Goal: Communication & Community: Ask a question

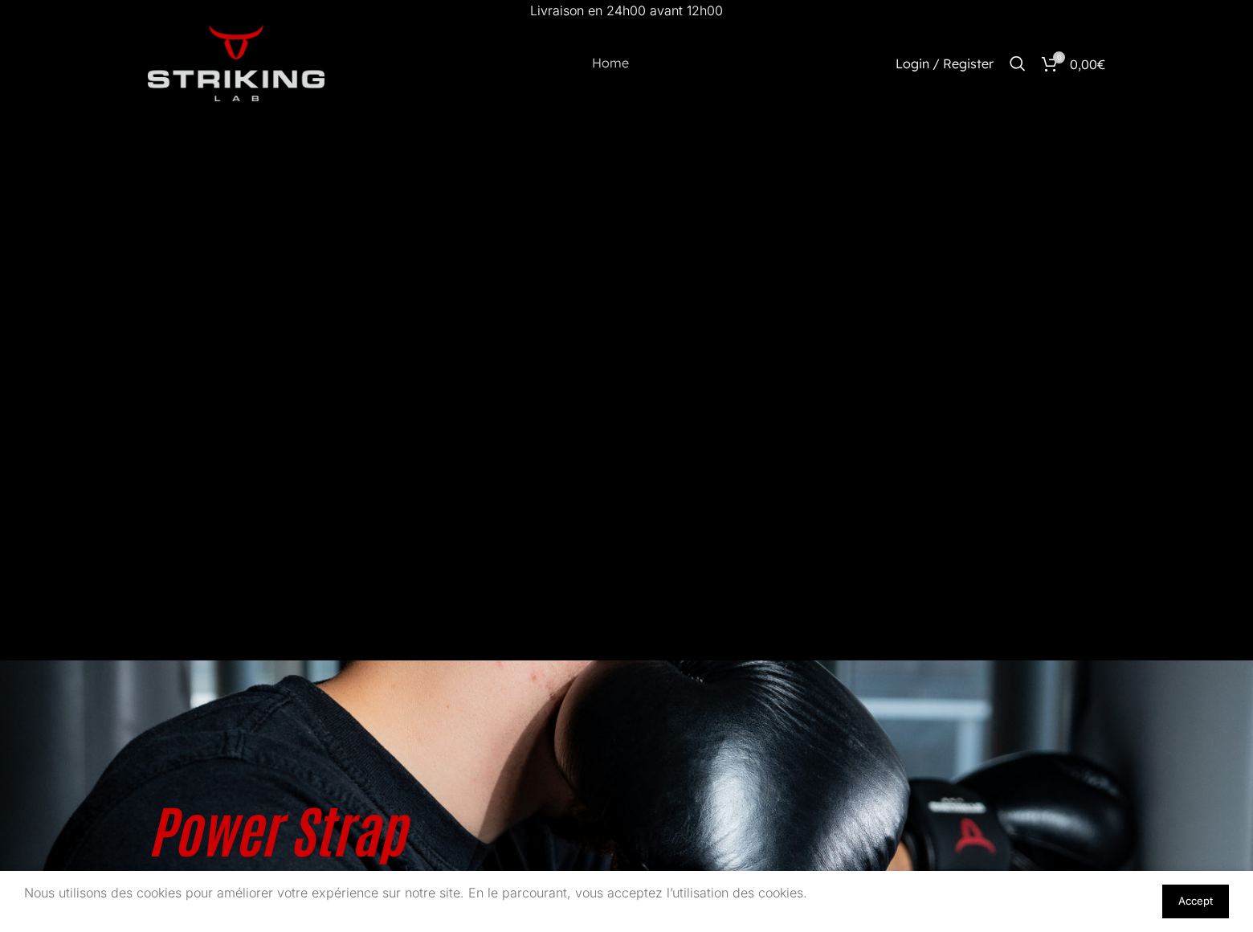
scroll to position [4898, 0]
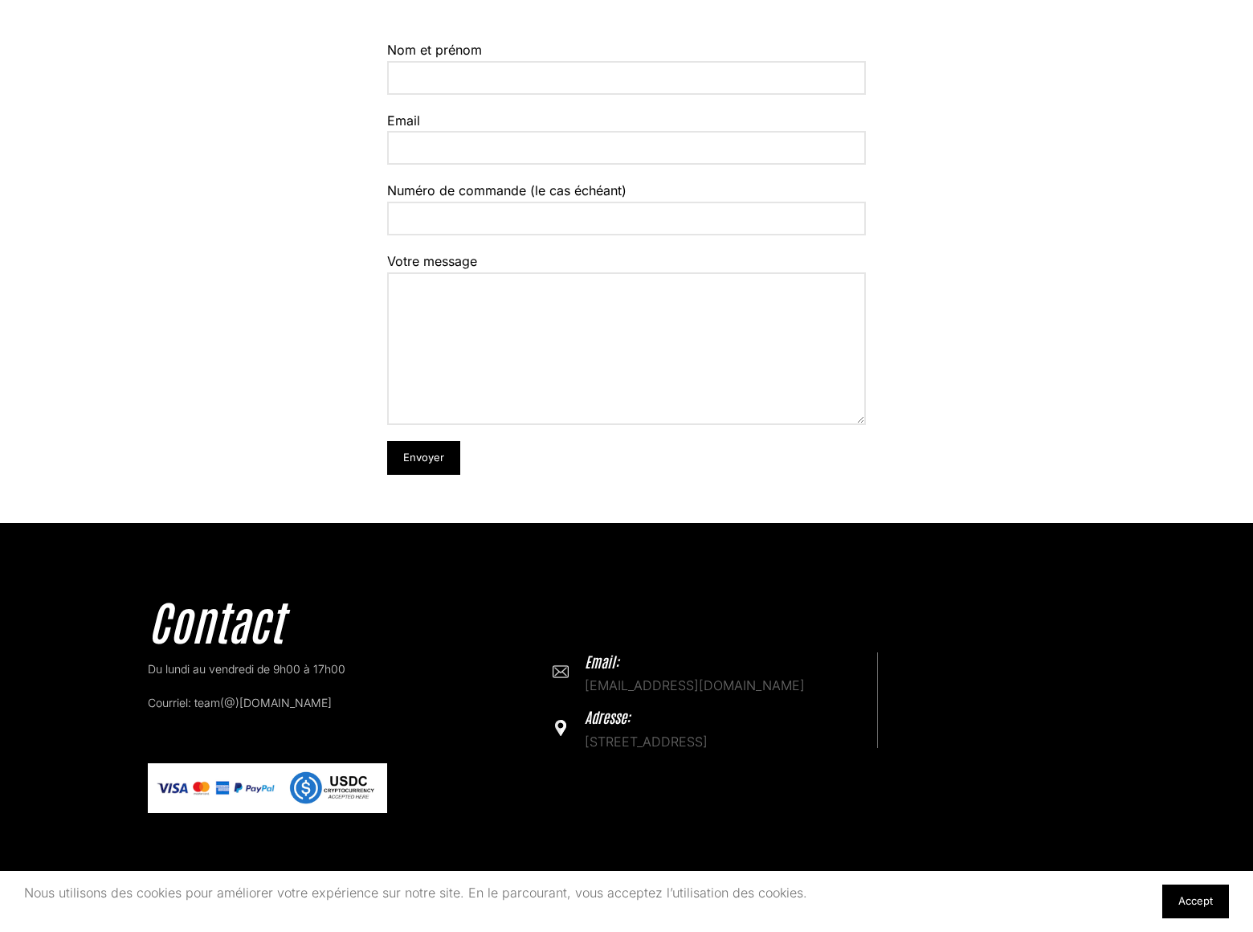
scroll to position [83, 0]
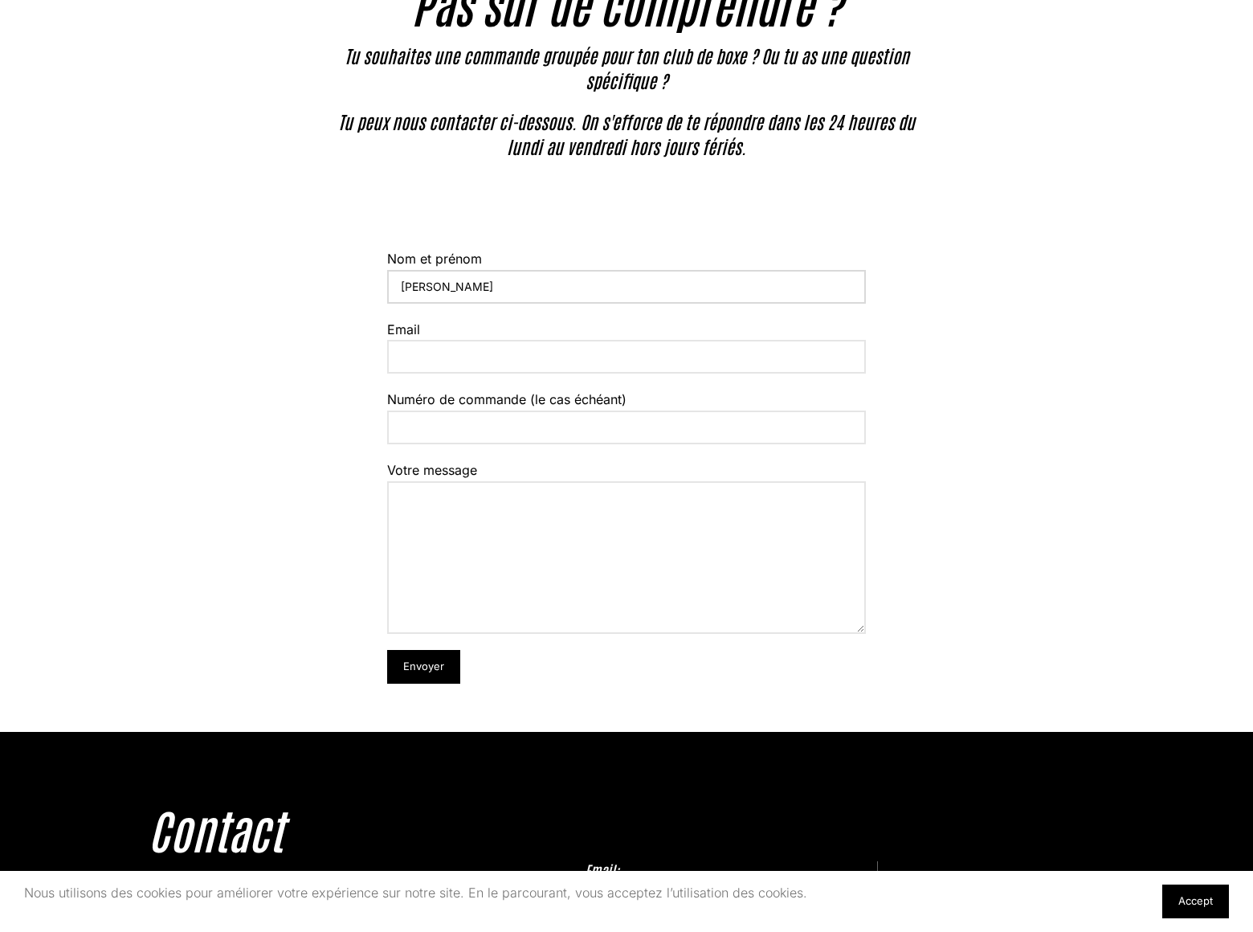
type input "[PERSON_NAME]"
type input "[PERSON_NAME][EMAIL_ADDRESS][PERSON_NAME][DOMAIN_NAME]"
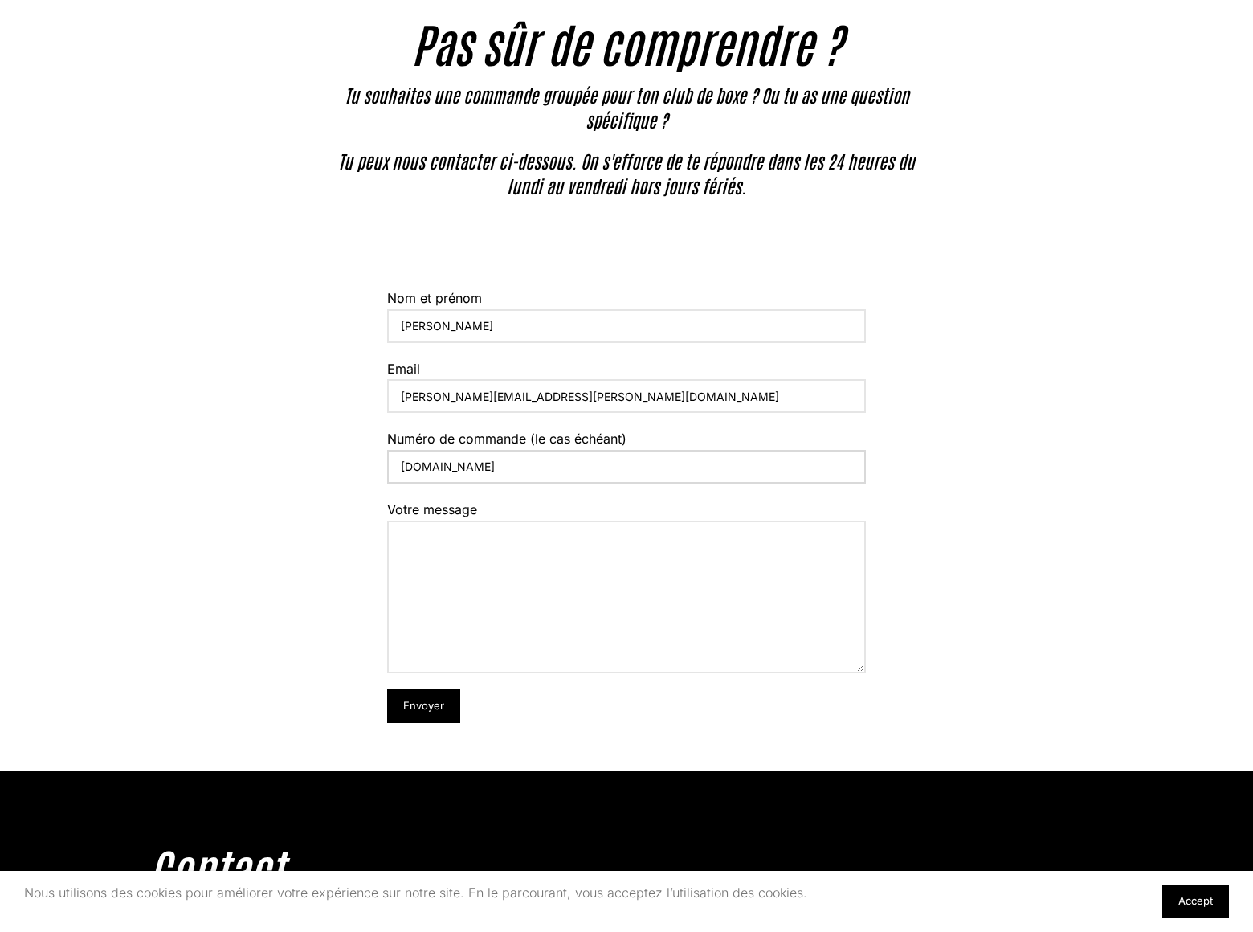
type input "[DOMAIN_NAME]"
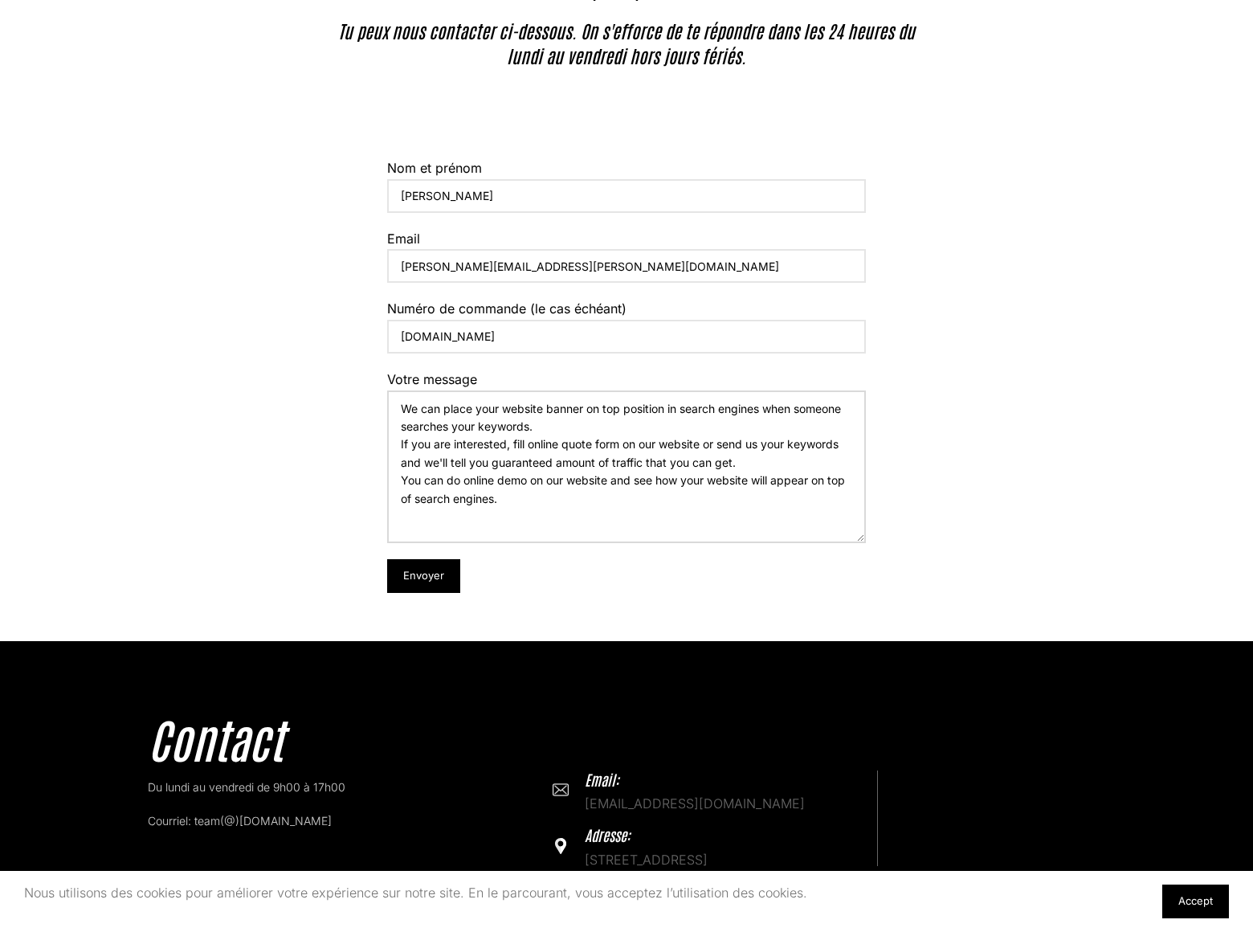
type textarea "We can place your website banner on top position in search engines when someone…"
click at [423, 575] on input "Envoyer" at bounding box center [423, 576] width 73 height 34
